Goal: Register for event/course

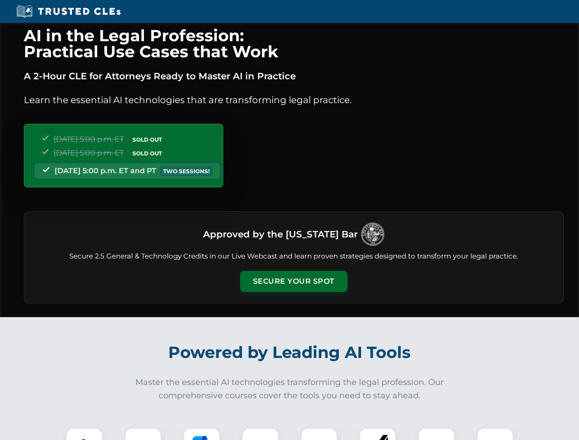
click at [293, 281] on button "Secure Your Spot" at bounding box center [293, 281] width 107 height 21
click at [84, 434] on img at bounding box center [84, 446] width 27 height 27
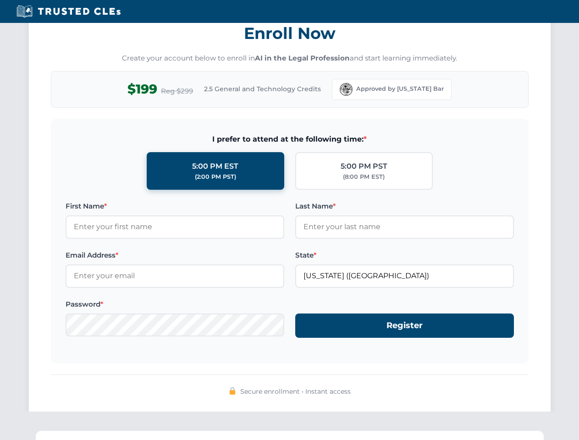
scroll to position [900, 0]
